Goal: Navigation & Orientation: Find specific page/section

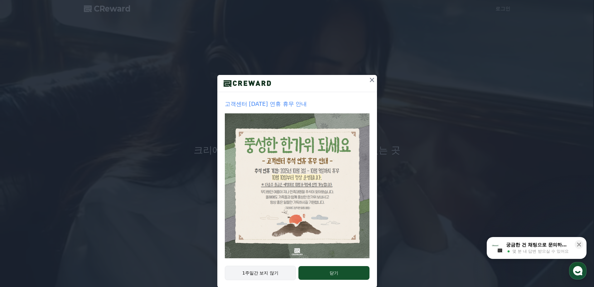
click at [277, 271] on button "1주일간 보지 않기" at bounding box center [260, 273] width 71 height 14
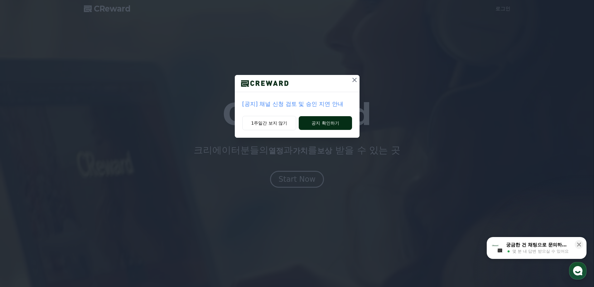
click at [305, 124] on button "공지 확인하기" at bounding box center [325, 123] width 53 height 14
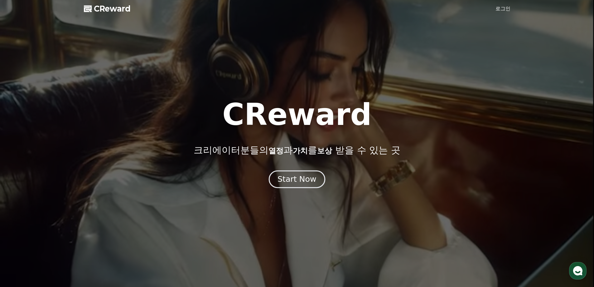
click at [301, 176] on div "Start Now" at bounding box center [297, 179] width 39 height 11
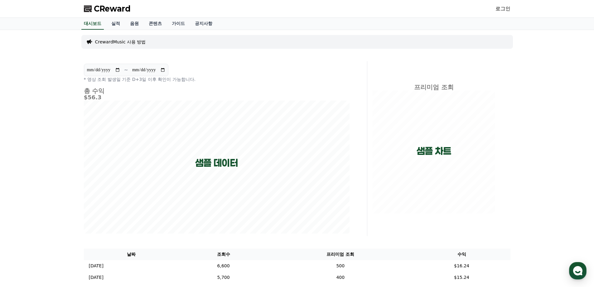
click at [509, 8] on link "로그인" at bounding box center [503, 8] width 15 height 7
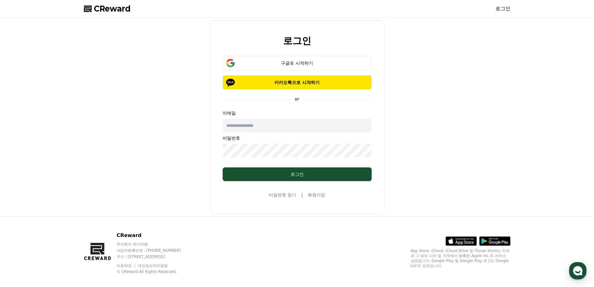
click at [323, 123] on input "text" at bounding box center [297, 126] width 149 height 14
type input "**********"
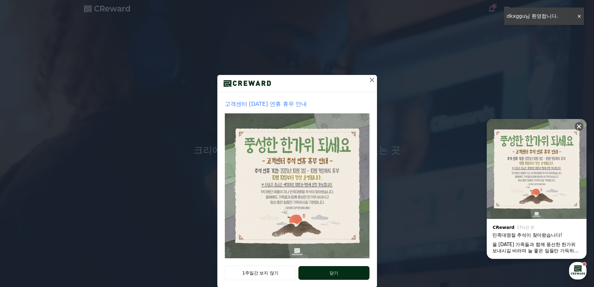
click at [304, 267] on button "닫기" at bounding box center [334, 273] width 71 height 14
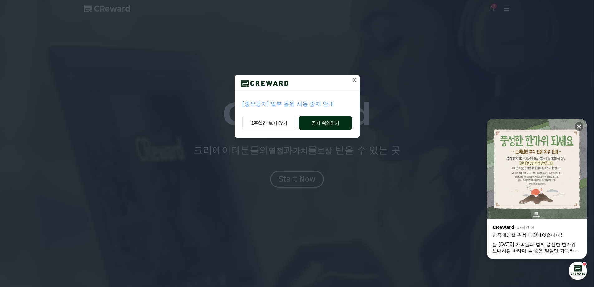
click at [308, 125] on button "공지 확인하기" at bounding box center [325, 123] width 53 height 14
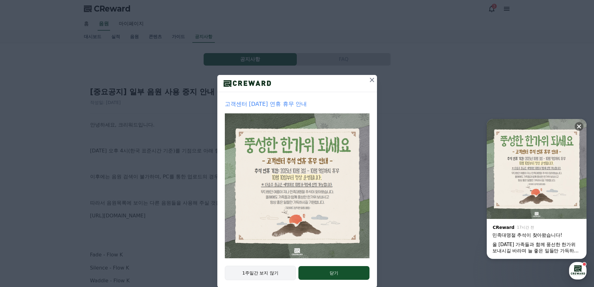
click at [275, 267] on button "1주일간 보지 않기" at bounding box center [260, 273] width 71 height 14
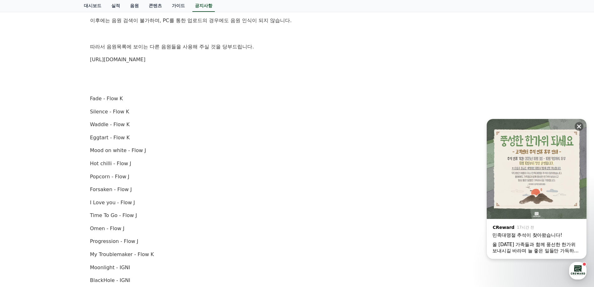
scroll to position [94, 0]
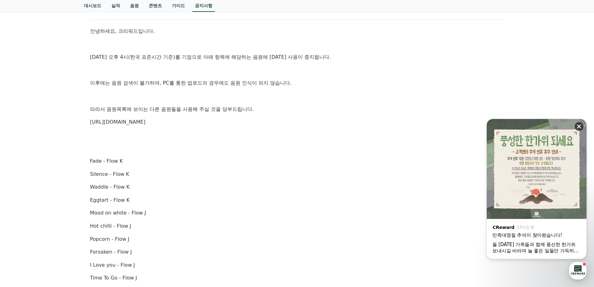
click at [578, 123] on icon at bounding box center [579, 126] width 6 height 6
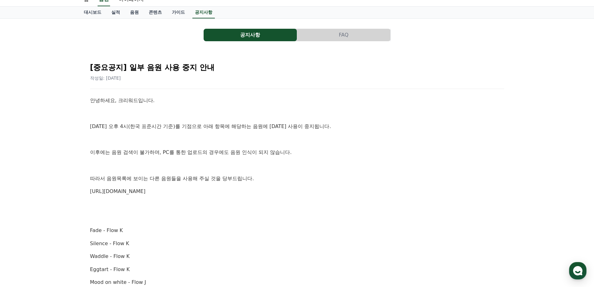
scroll to position [0, 0]
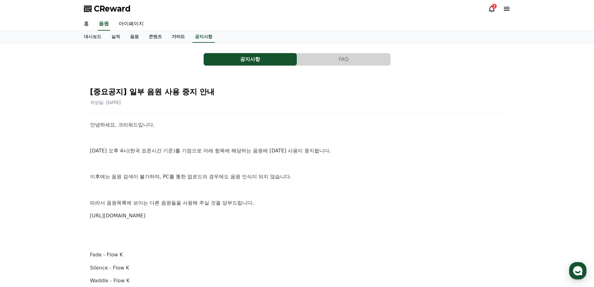
click at [174, 33] on link "가이드" at bounding box center [178, 37] width 23 height 12
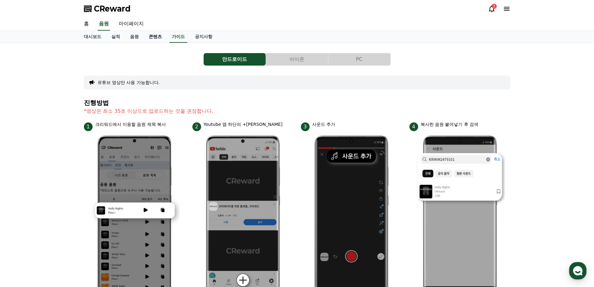
click at [154, 35] on link "콘텐츠" at bounding box center [155, 37] width 23 height 12
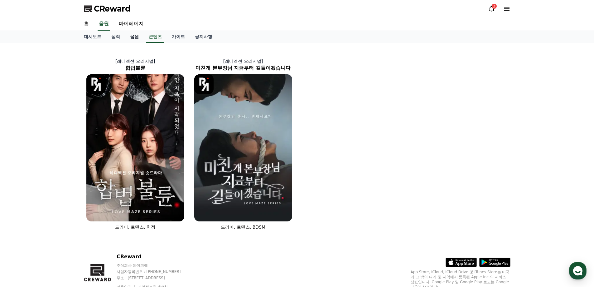
click at [139, 41] on link "음원" at bounding box center [134, 37] width 19 height 12
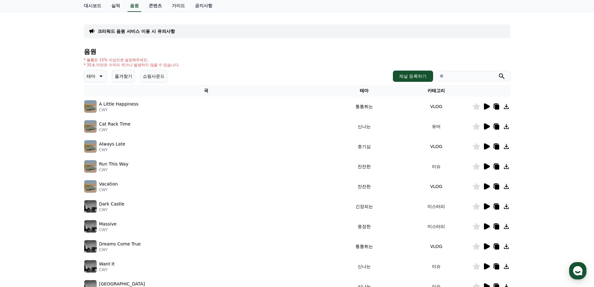
scroll to position [136, 0]
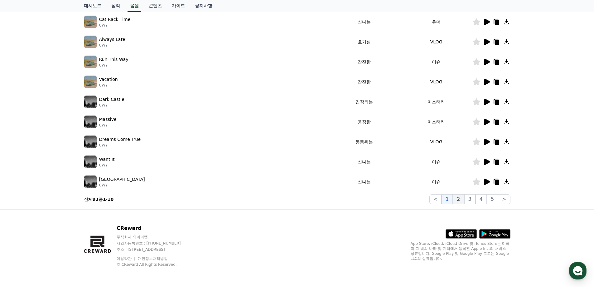
click at [459, 201] on button "2" at bounding box center [458, 199] width 11 height 10
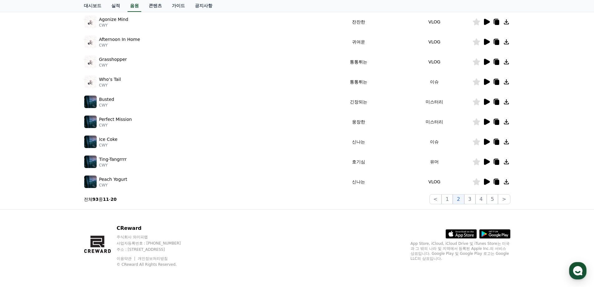
scroll to position [11, 0]
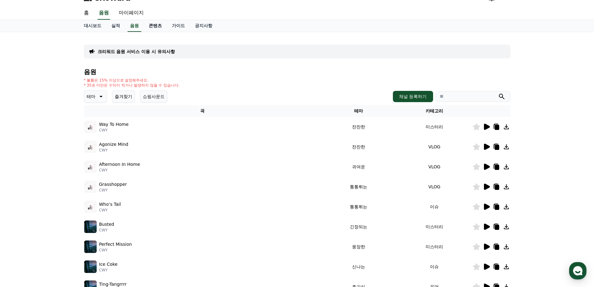
click at [163, 29] on link "콘텐츠" at bounding box center [155, 26] width 23 height 12
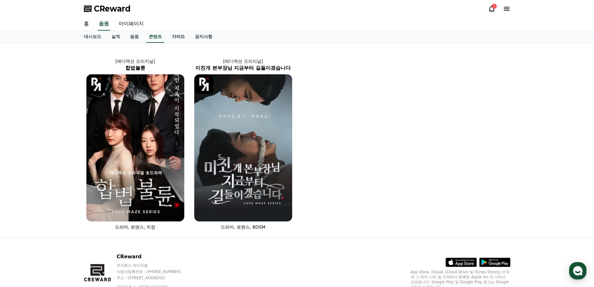
click at [175, 40] on link "가이드" at bounding box center [178, 37] width 23 height 12
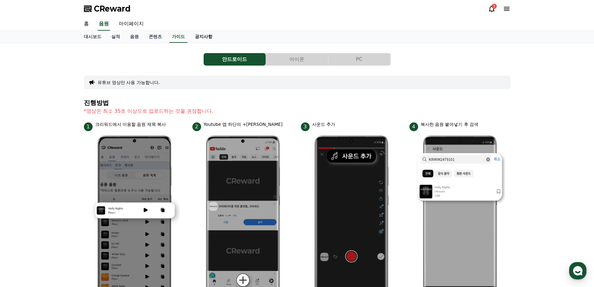
click at [193, 38] on link "공지사항" at bounding box center [203, 37] width 27 height 12
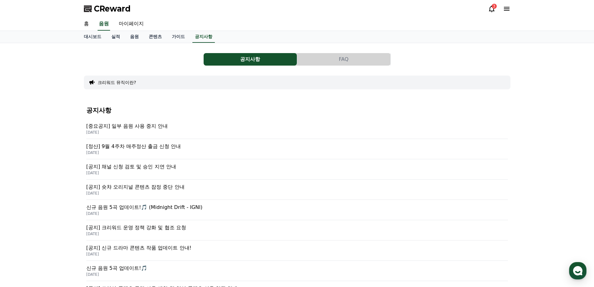
click at [493, 11] on icon at bounding box center [492, 9] width 6 height 7
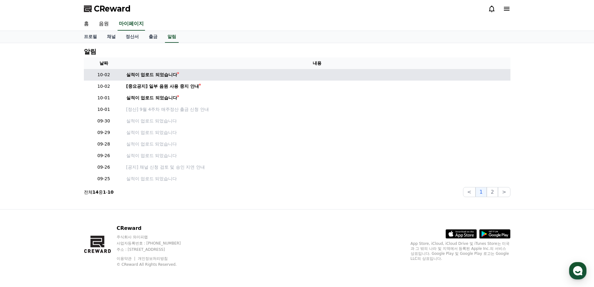
click at [124, 75] on td "실적이 업로드 되었습니다" at bounding box center [317, 75] width 387 height 12
click at [129, 75] on div "실적이 업로드 되었습니다" at bounding box center [151, 74] width 51 height 7
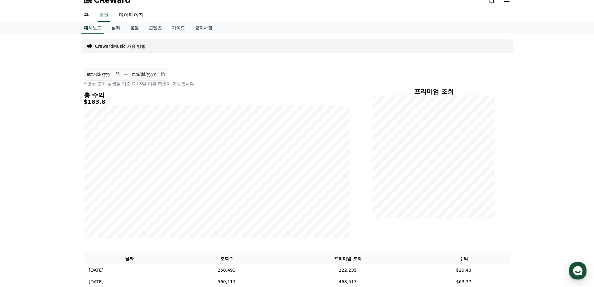
scroll to position [71, 0]
